Goal: Check status: Check status

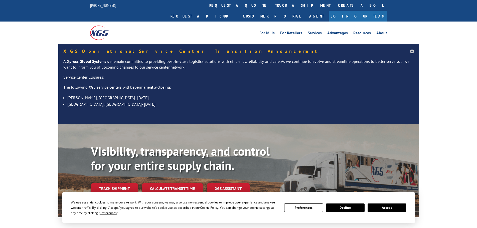
click at [378, 206] on button "Accept" at bounding box center [386, 207] width 39 height 9
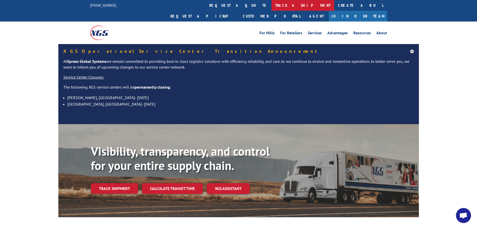
click at [271, 9] on link "track a shipment" at bounding box center [302, 5] width 63 height 11
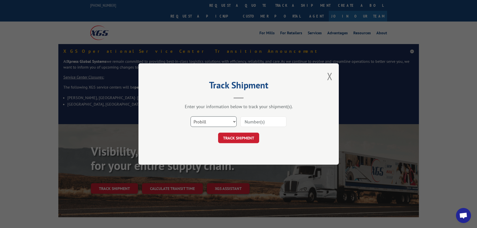
click at [217, 126] on select "Select category... Probill BOL PO" at bounding box center [213, 121] width 46 height 11
select select "bol"
click at [190, 116] on select "Select category... Probill BOL PO" at bounding box center [213, 121] width 46 height 11
click at [247, 122] on input at bounding box center [263, 121] width 46 height 11
paste input "5990777"
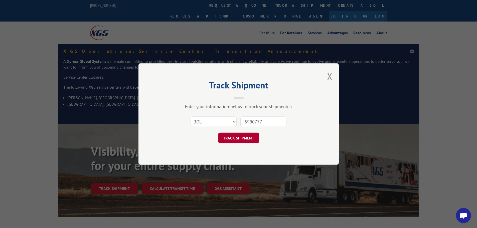
type input "5990777"
click at [245, 142] on button "TRACK SHIPMENT" at bounding box center [238, 138] width 41 height 11
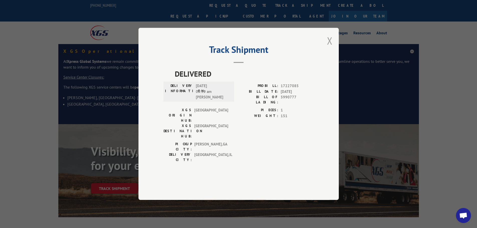
click at [329, 47] on button "Close modal" at bounding box center [330, 40] width 6 height 13
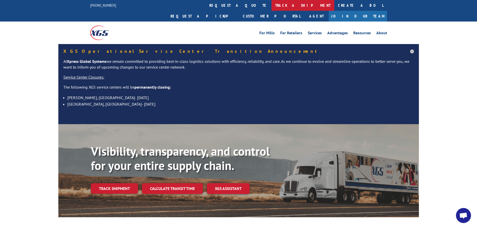
click at [271, 6] on link "track a shipment" at bounding box center [302, 5] width 63 height 11
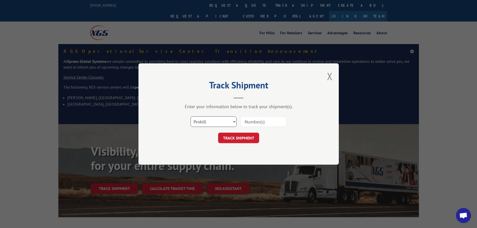
click at [218, 121] on select "Select category... Probill BOL PO" at bounding box center [213, 121] width 46 height 11
select select "bol"
click at [190, 116] on select "Select category... Probill BOL PO" at bounding box center [213, 121] width 46 height 11
click at [259, 118] on input at bounding box center [263, 121] width 46 height 11
paste input "5990364"
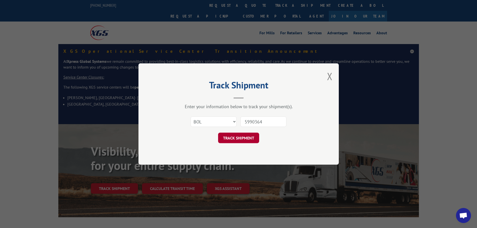
type input "5990364"
click at [238, 137] on button "TRACK SHIPMENT" at bounding box center [238, 138] width 41 height 11
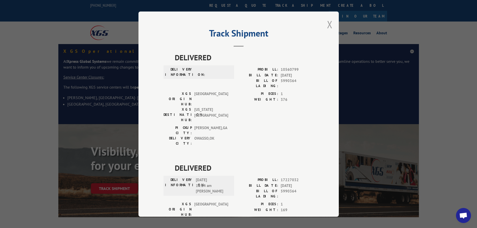
click at [327, 25] on button "Close modal" at bounding box center [330, 24] width 6 height 13
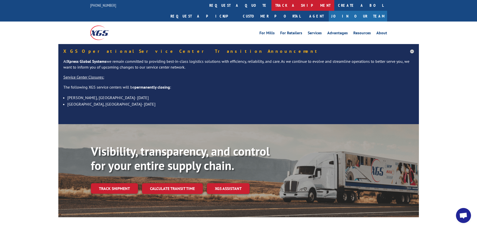
click at [271, 7] on link "track a shipment" at bounding box center [302, 5] width 63 height 11
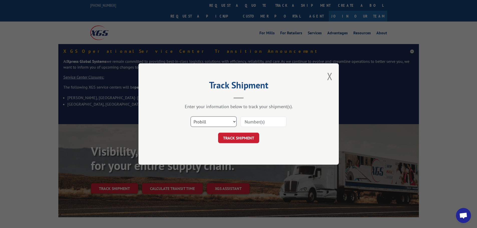
click at [213, 120] on select "Select category... Probill BOL PO" at bounding box center [213, 121] width 46 height 11
select select "bol"
click at [190, 116] on select "Select category... Probill BOL PO" at bounding box center [213, 121] width 46 height 11
click at [248, 119] on input at bounding box center [263, 121] width 46 height 11
paste input "5999454"
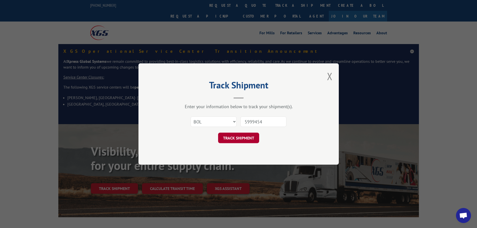
type input "5999454"
click at [232, 137] on button "TRACK SHIPMENT" at bounding box center [238, 138] width 41 height 11
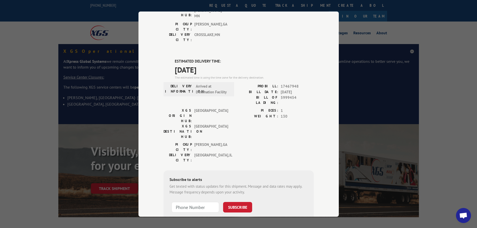
scroll to position [106, 0]
